Goal: Navigation & Orientation: Find specific page/section

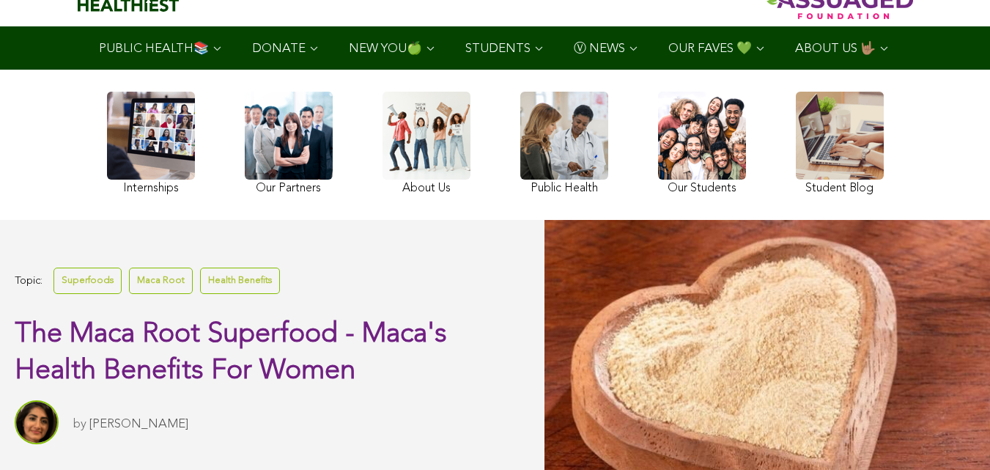
scroll to position [327, 0]
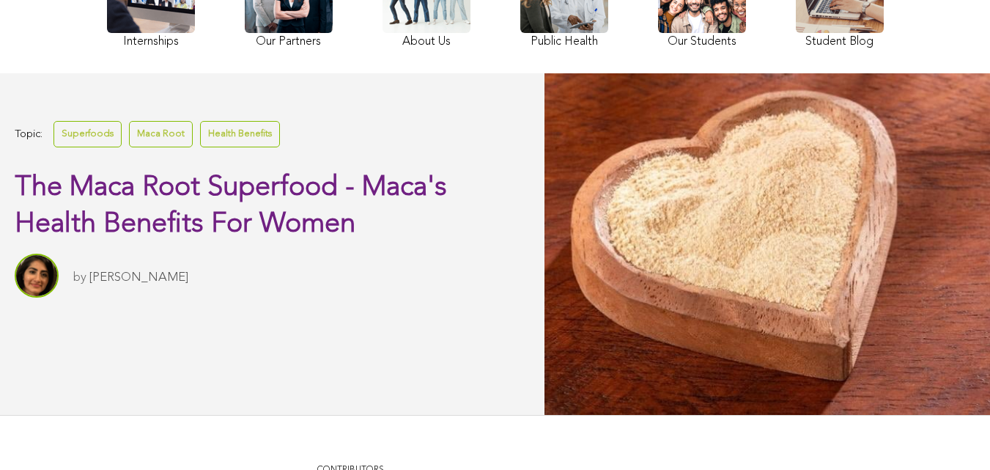
click at [122, 283] on link "Sitara Darvish" at bounding box center [138, 277] width 99 height 12
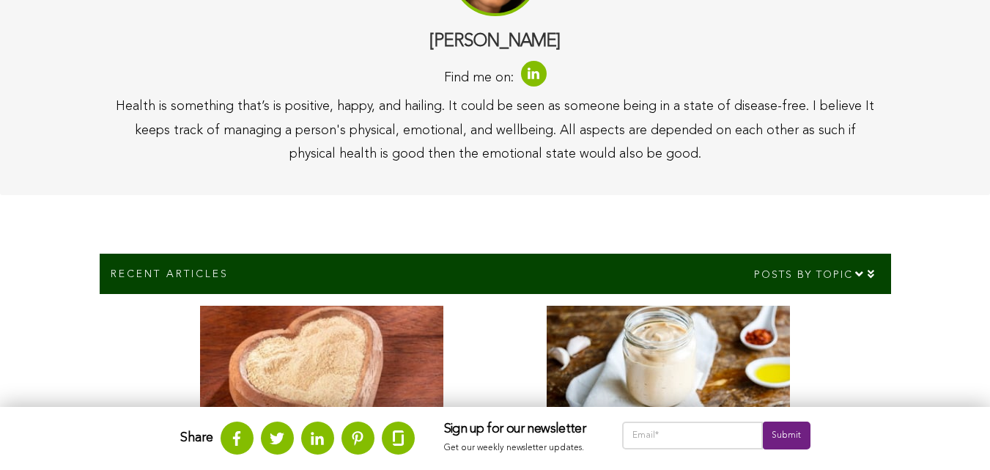
scroll to position [619, 0]
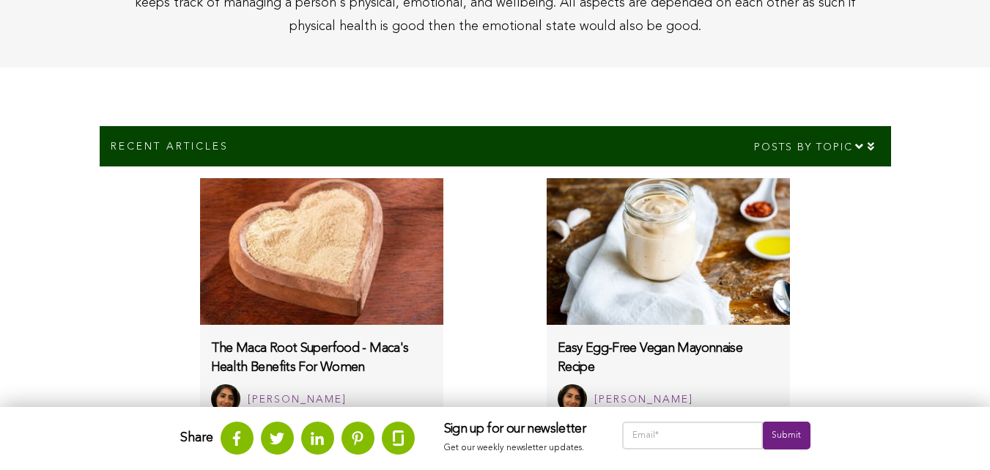
click at [183, 469] on html "WHAT WE DO & WHY SUPPORT OUR 501(c)(3) NON-PROFIT STUDENT INTERNSHIP YOUTUBE CO…" at bounding box center [495, 345] width 990 height 1928
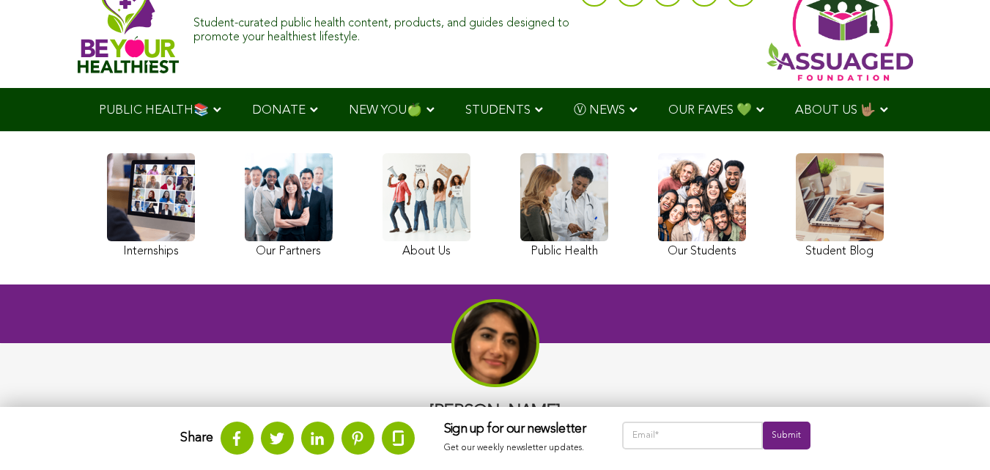
scroll to position [36, 0]
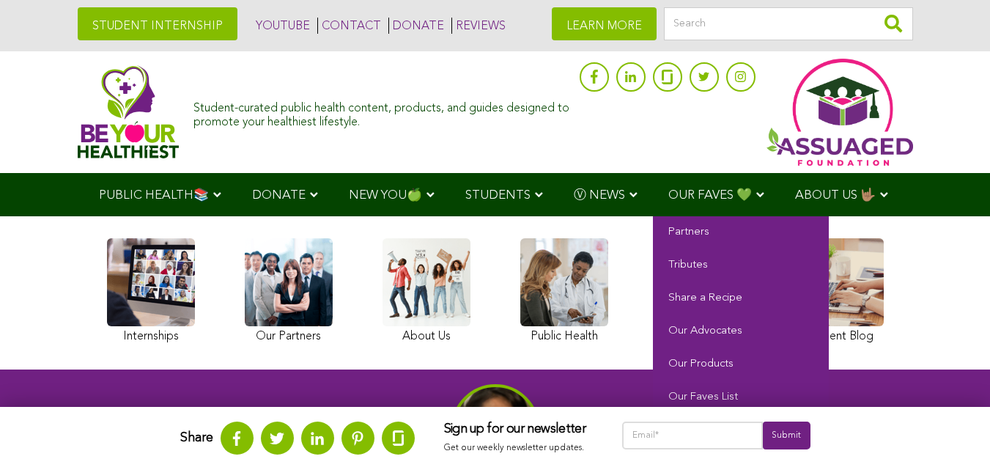
click at [668, 189] on span "OUR FAVES 💚" at bounding box center [710, 195] width 84 height 12
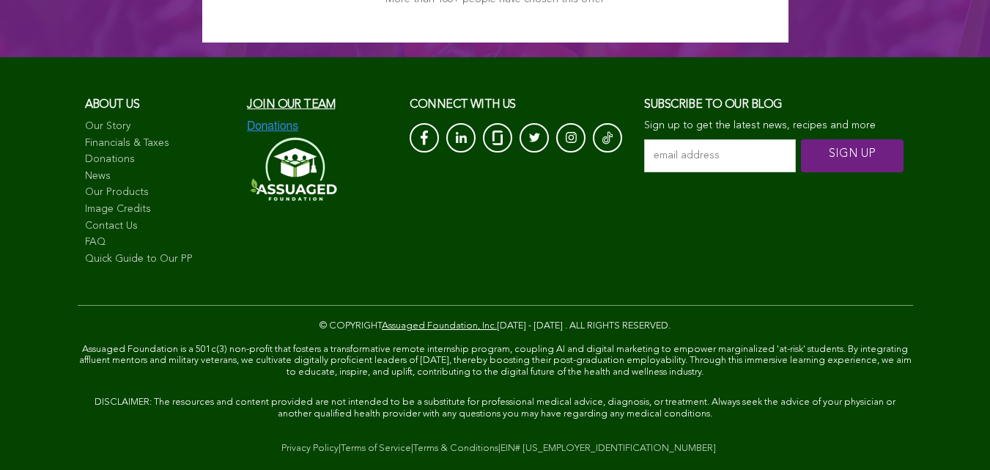
scroll to position [3134, 0]
click at [341, 453] on link "Terms of Service" at bounding box center [376, 448] width 70 height 10
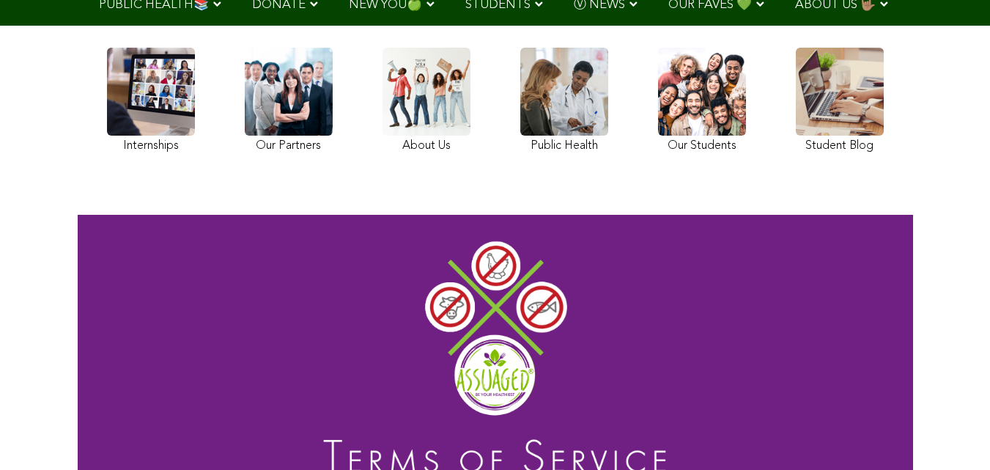
scroll to position [130, 0]
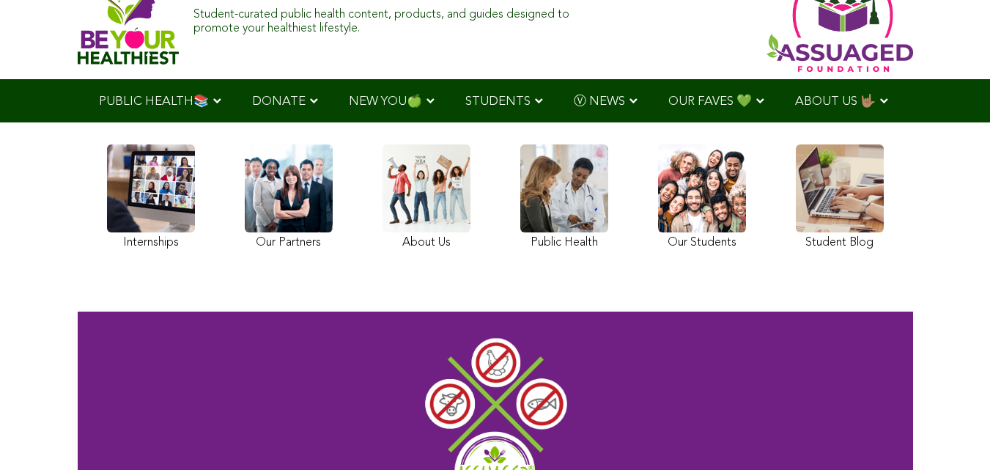
click at [658, 231] on link at bounding box center [702, 198] width 88 height 109
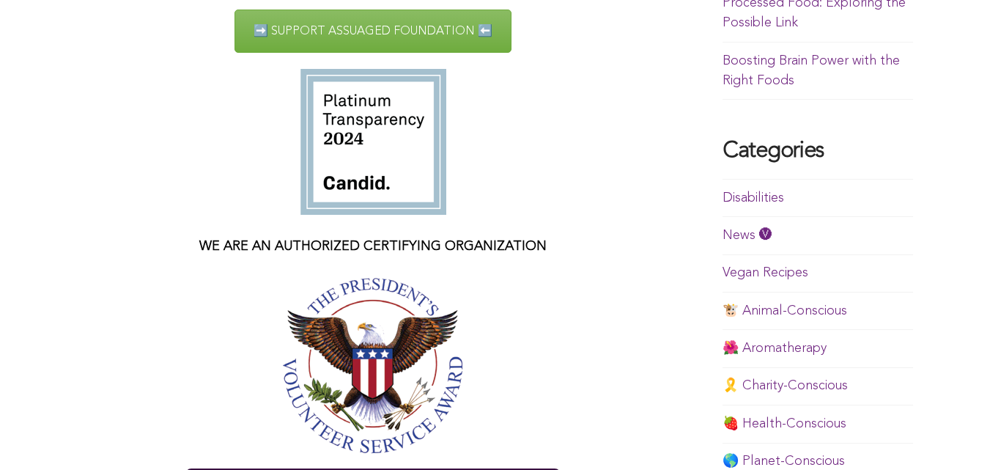
scroll to position [812, 0]
